Goal: Transaction & Acquisition: Purchase product/service

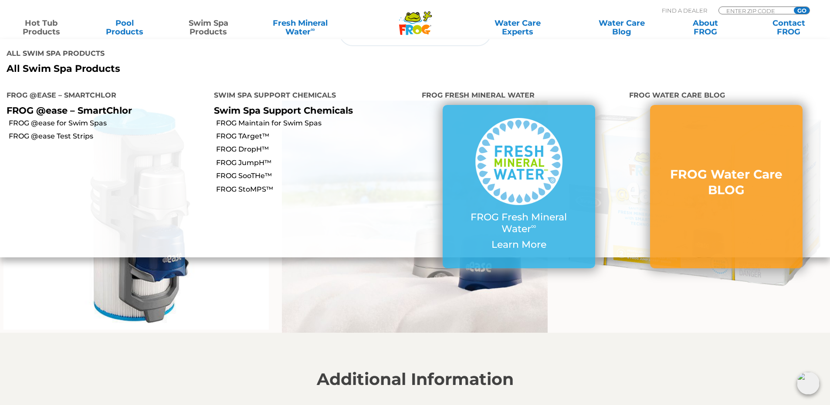
scroll to position [567, 0]
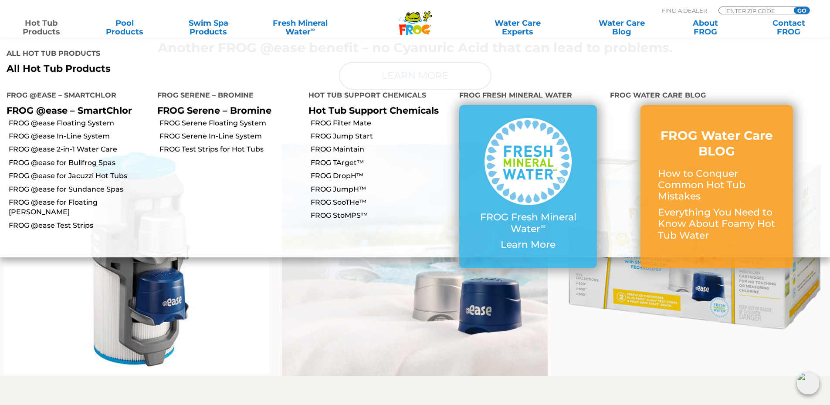
click at [47, 31] on link "Hot Tub Products" at bounding box center [41, 27] width 65 height 17
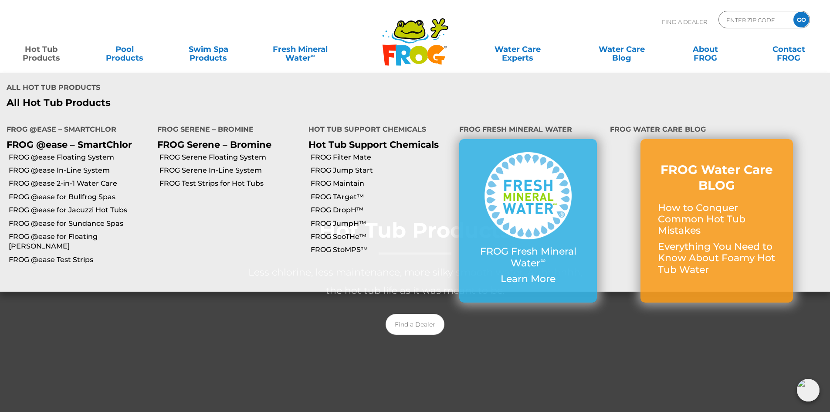
click at [60, 56] on link "Hot Tub Products" at bounding box center [41, 49] width 65 height 17
click at [56, 192] on link "FROG @ease for Bullfrog Spas" at bounding box center [80, 197] width 142 height 10
